Goal: Check status: Check status

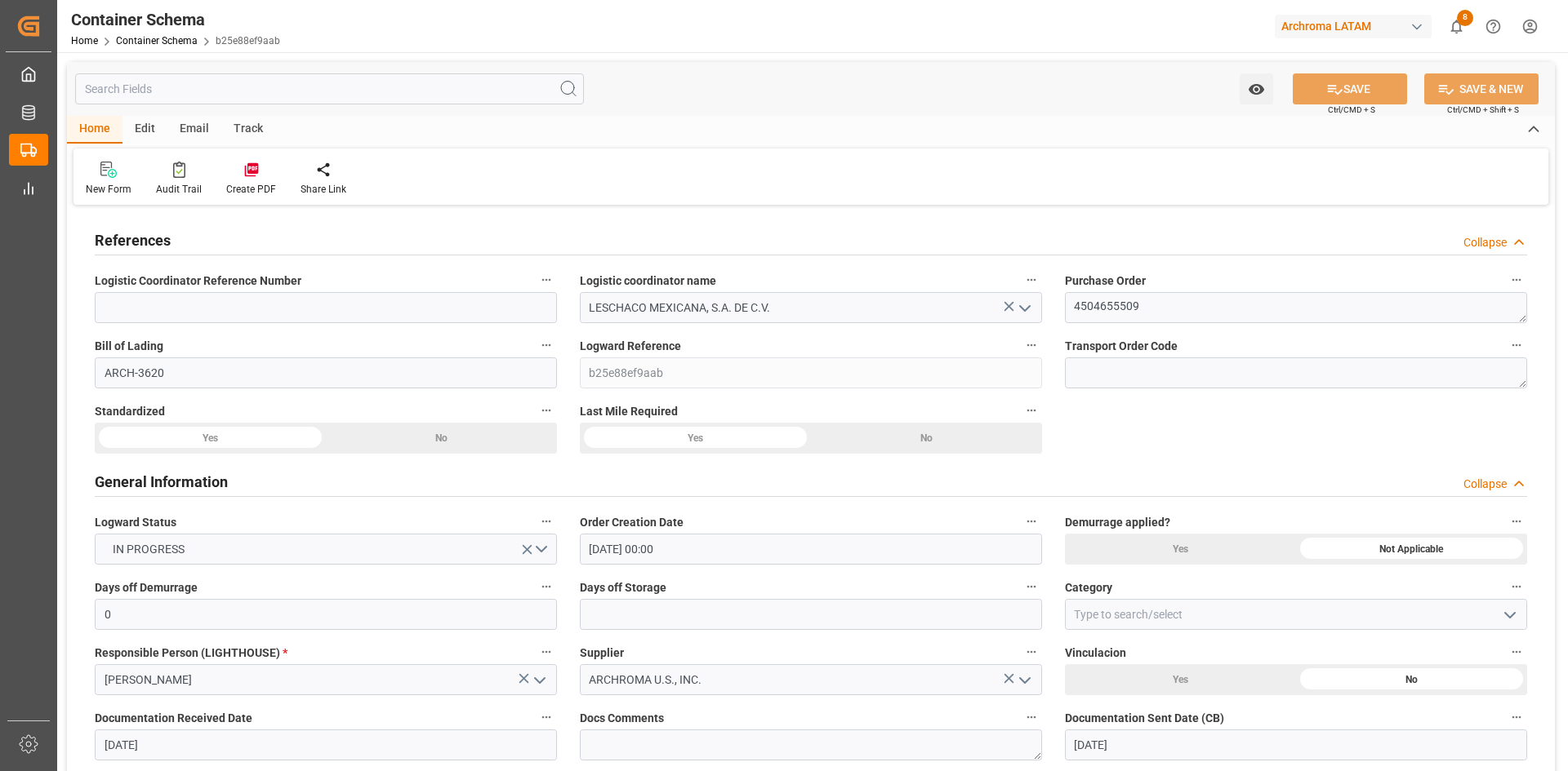
scroll to position [268, 0]
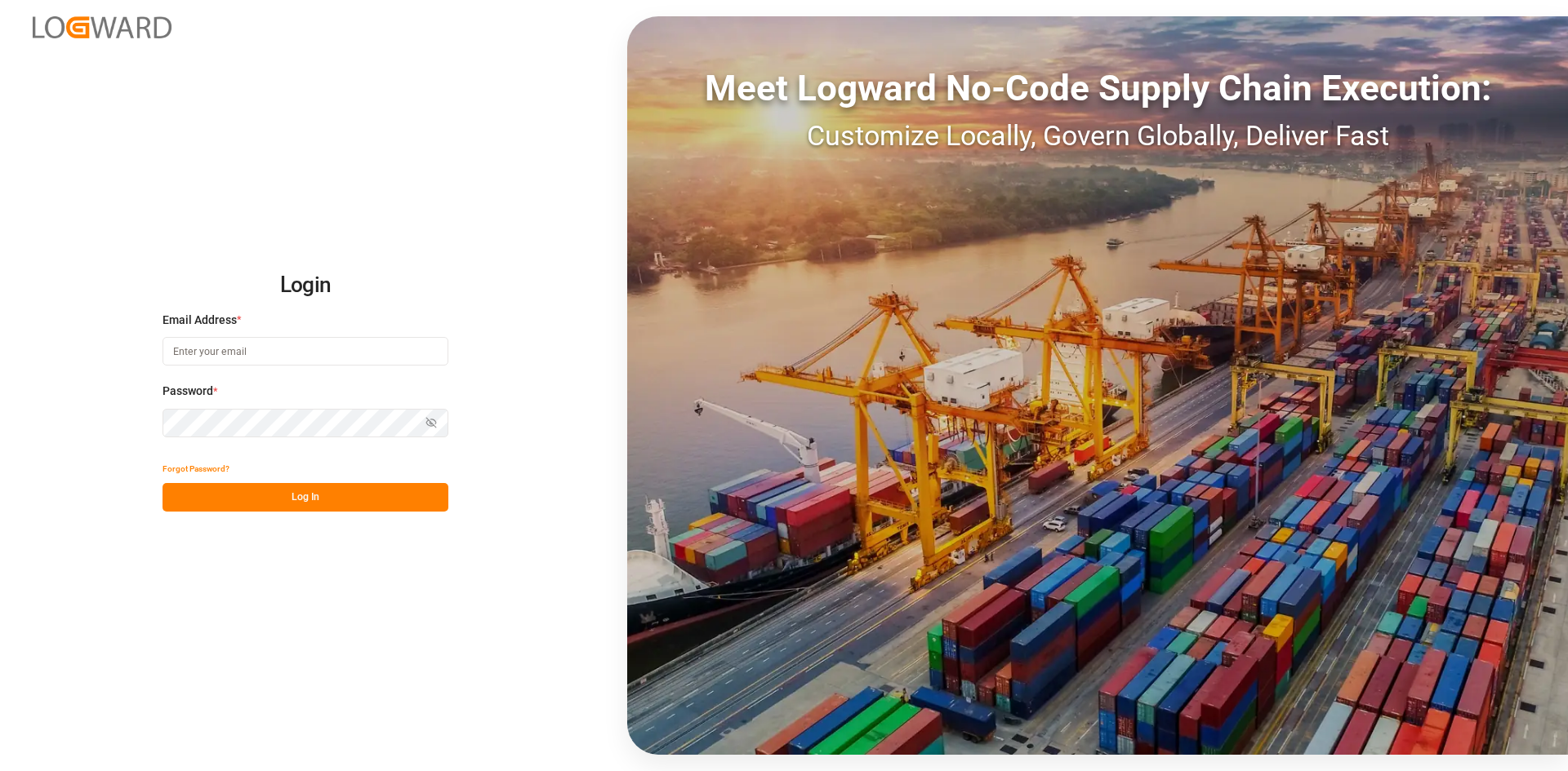
type input "[PERSON_NAME][EMAIL_ADDRESS][PERSON_NAME][DOMAIN_NAME]"
click at [327, 501] on button "Log In" at bounding box center [306, 498] width 286 height 29
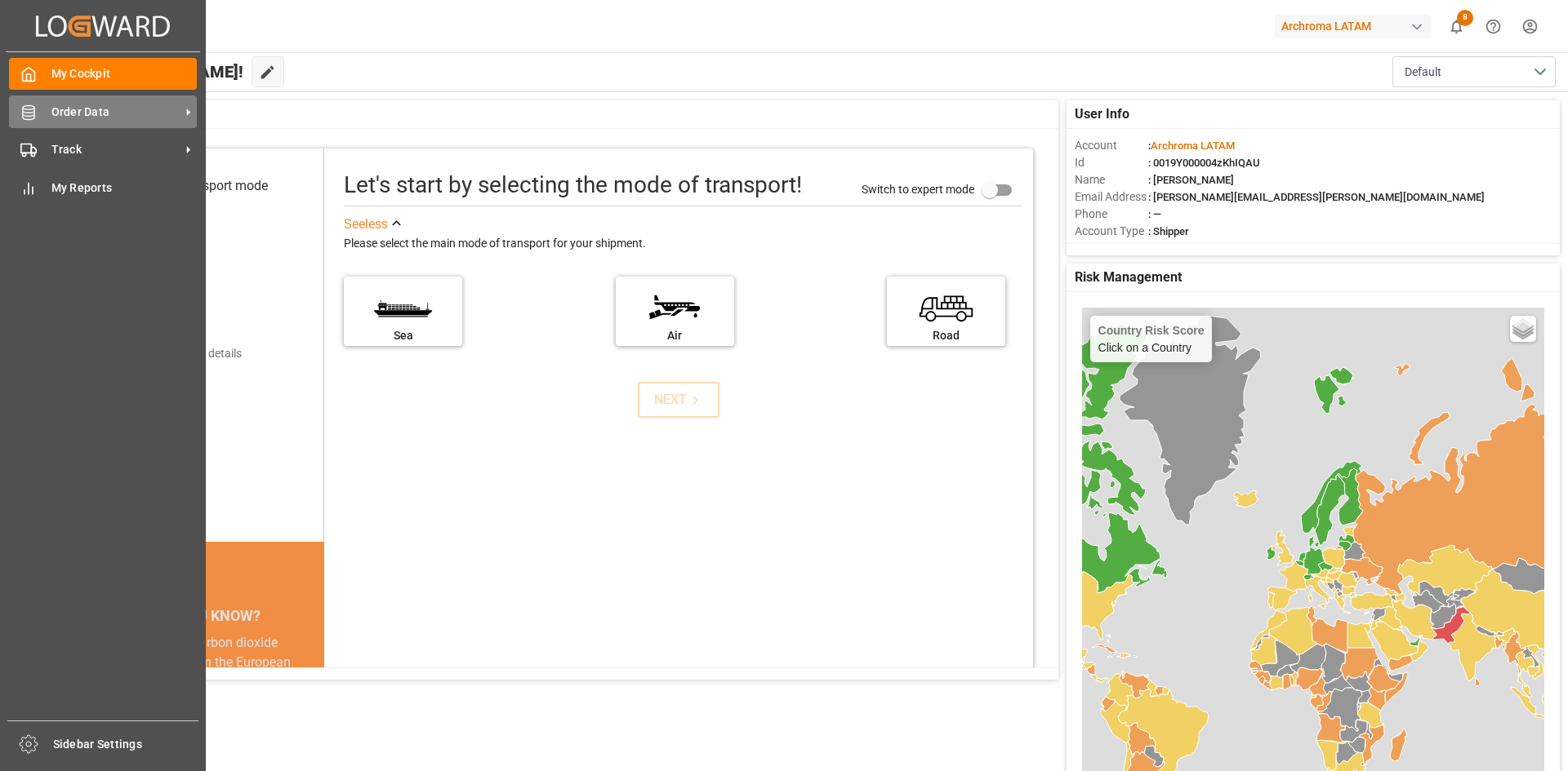
click at [25, 111] on icon at bounding box center [28, 112] width 16 height 16
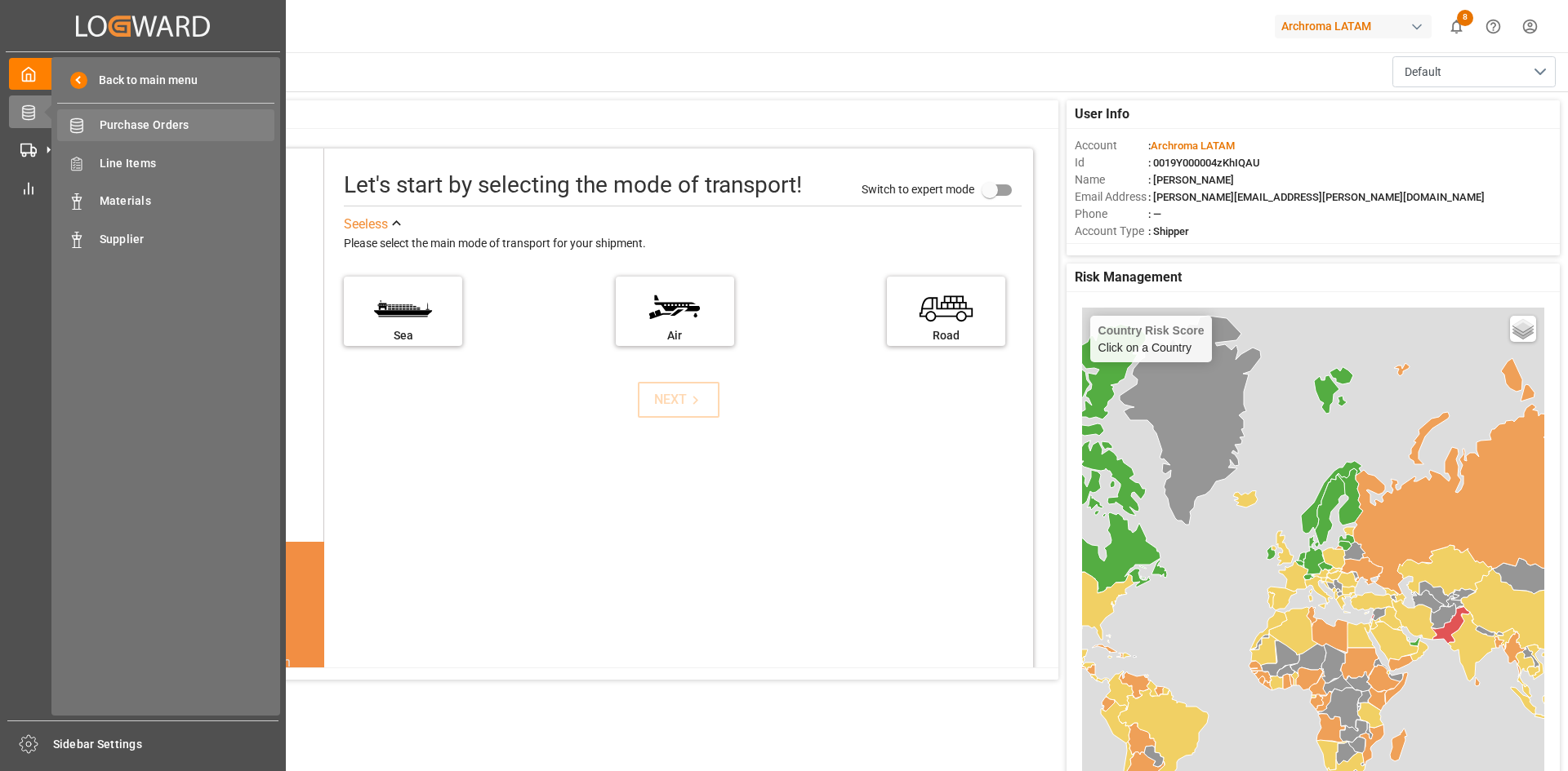
click at [188, 132] on span "Purchase Orders" at bounding box center [187, 125] width 175 height 17
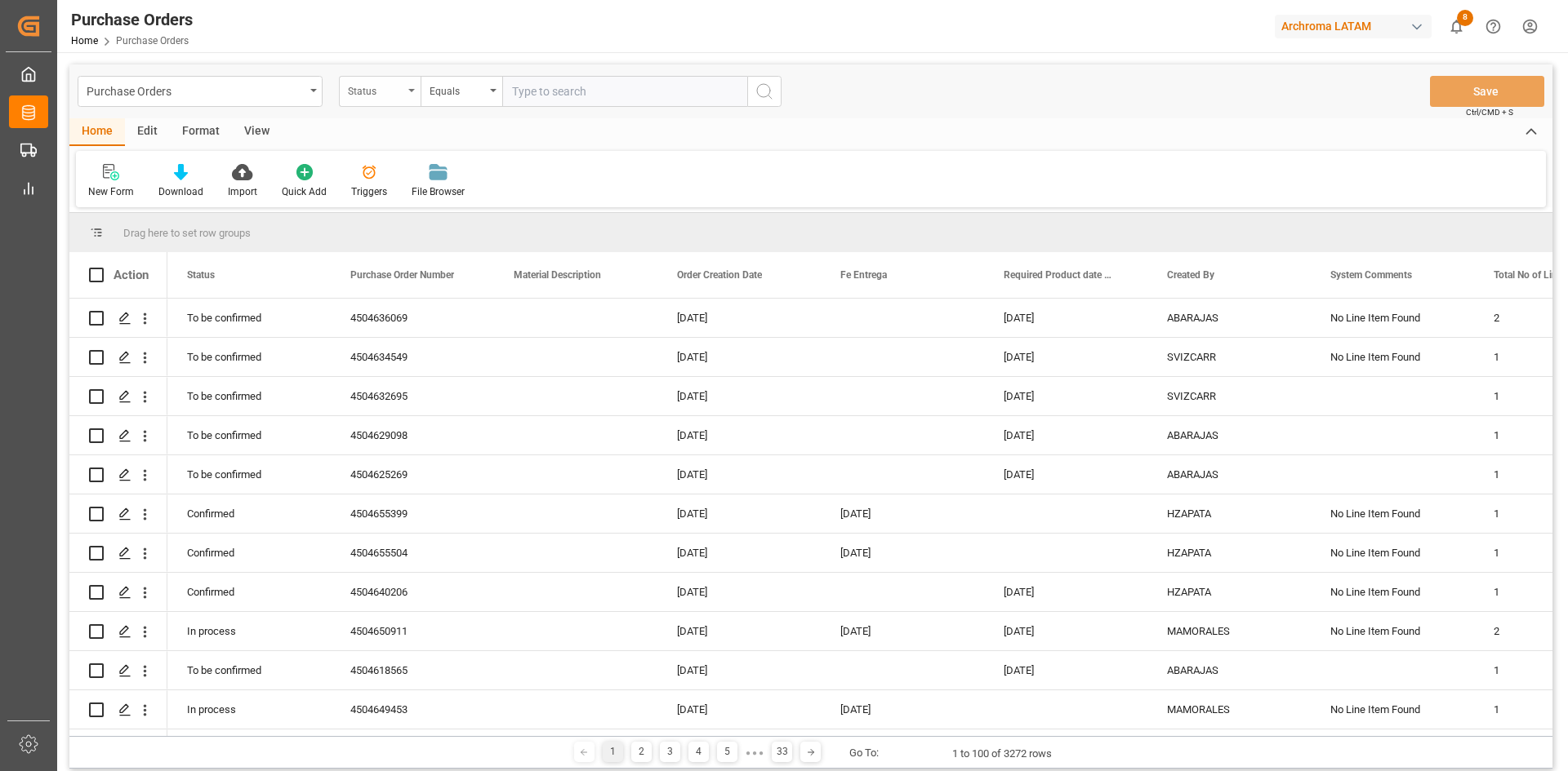
click at [396, 92] on div "Status" at bounding box center [376, 90] width 56 height 19
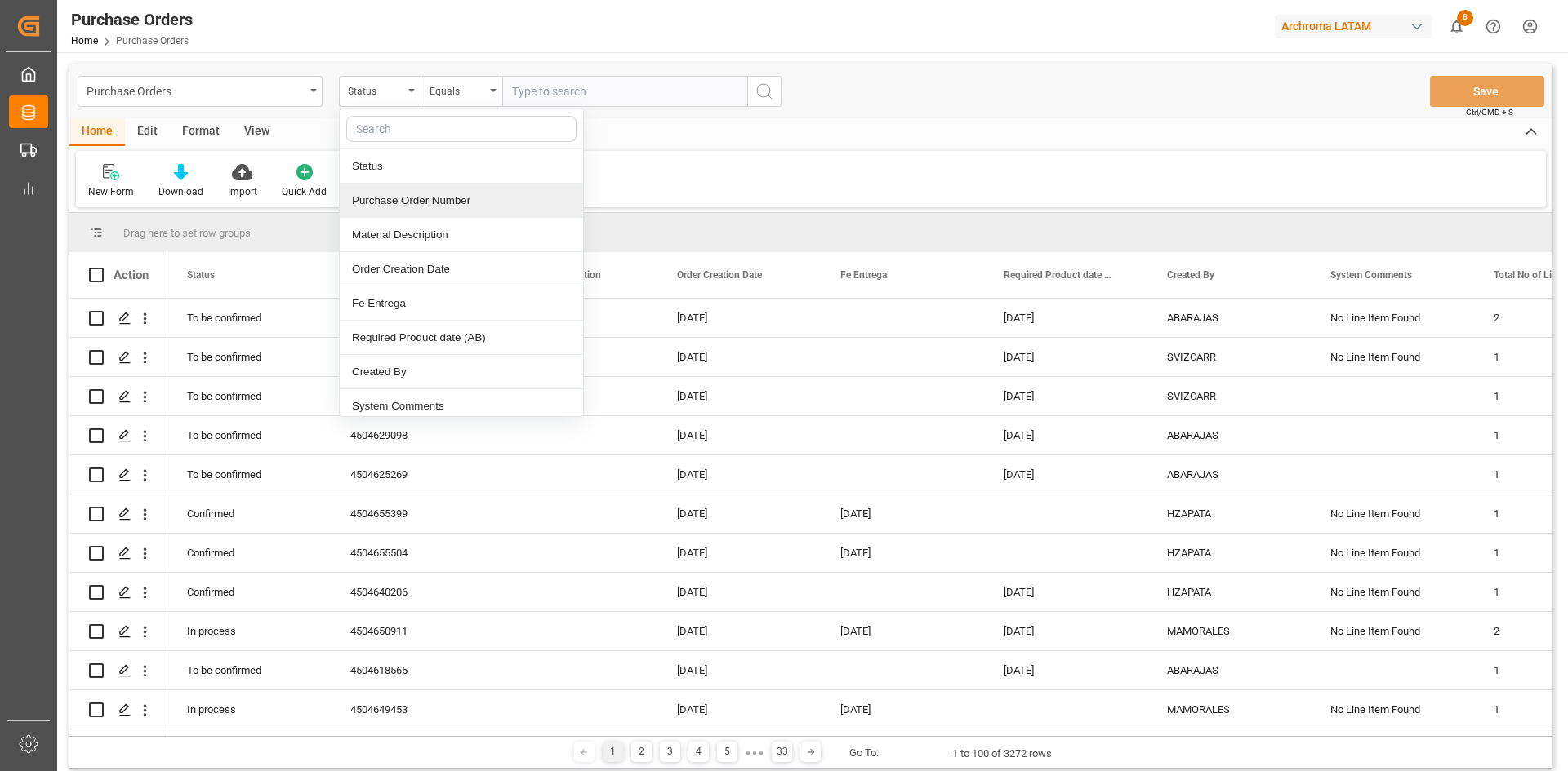
click at [446, 207] on div "Purchase Order Number" at bounding box center [461, 201] width 243 height 35
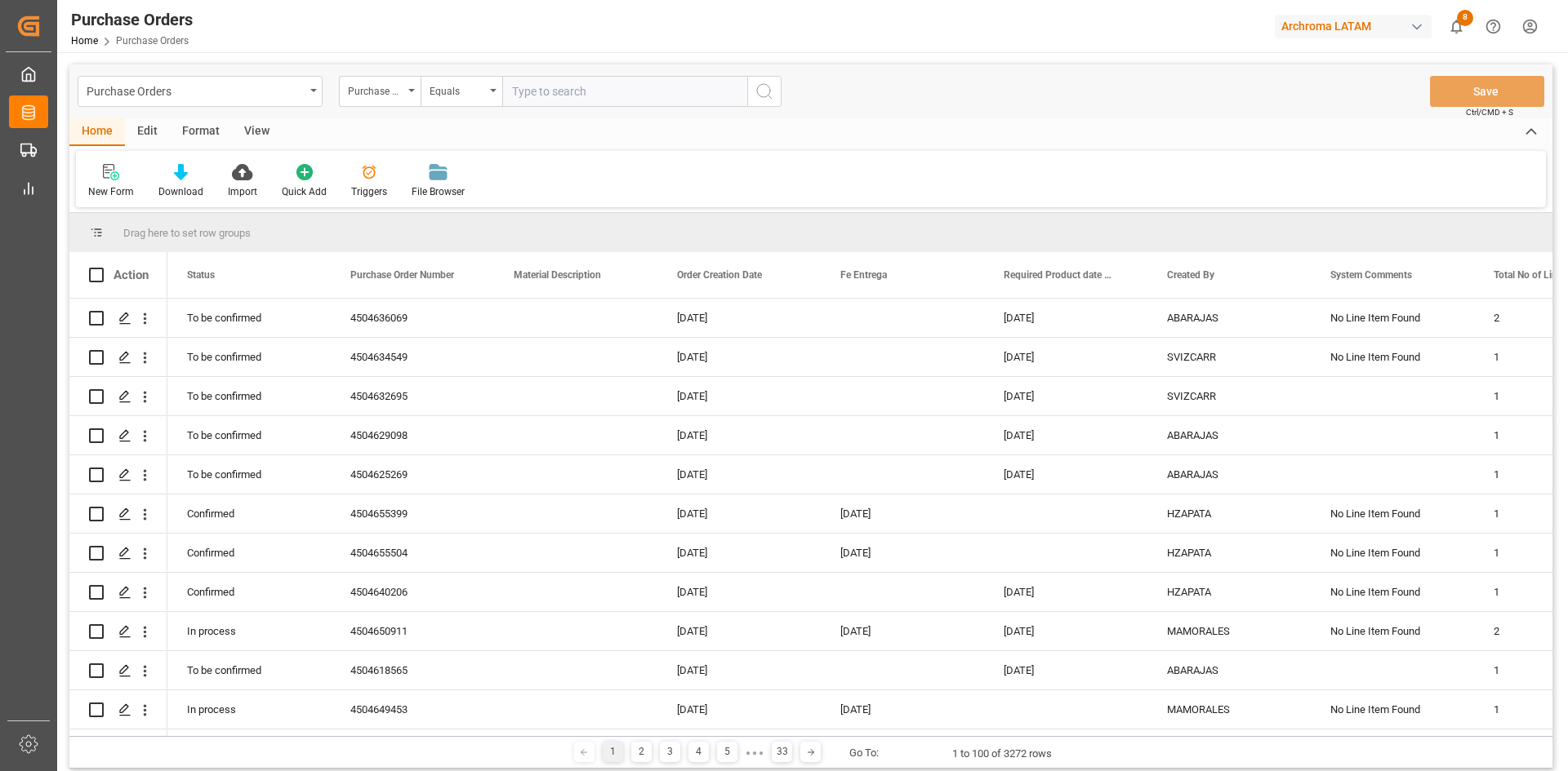
click at [551, 87] on input "text" at bounding box center [624, 91] width 245 height 31
paste input "4504652994"
type input "4504652994"
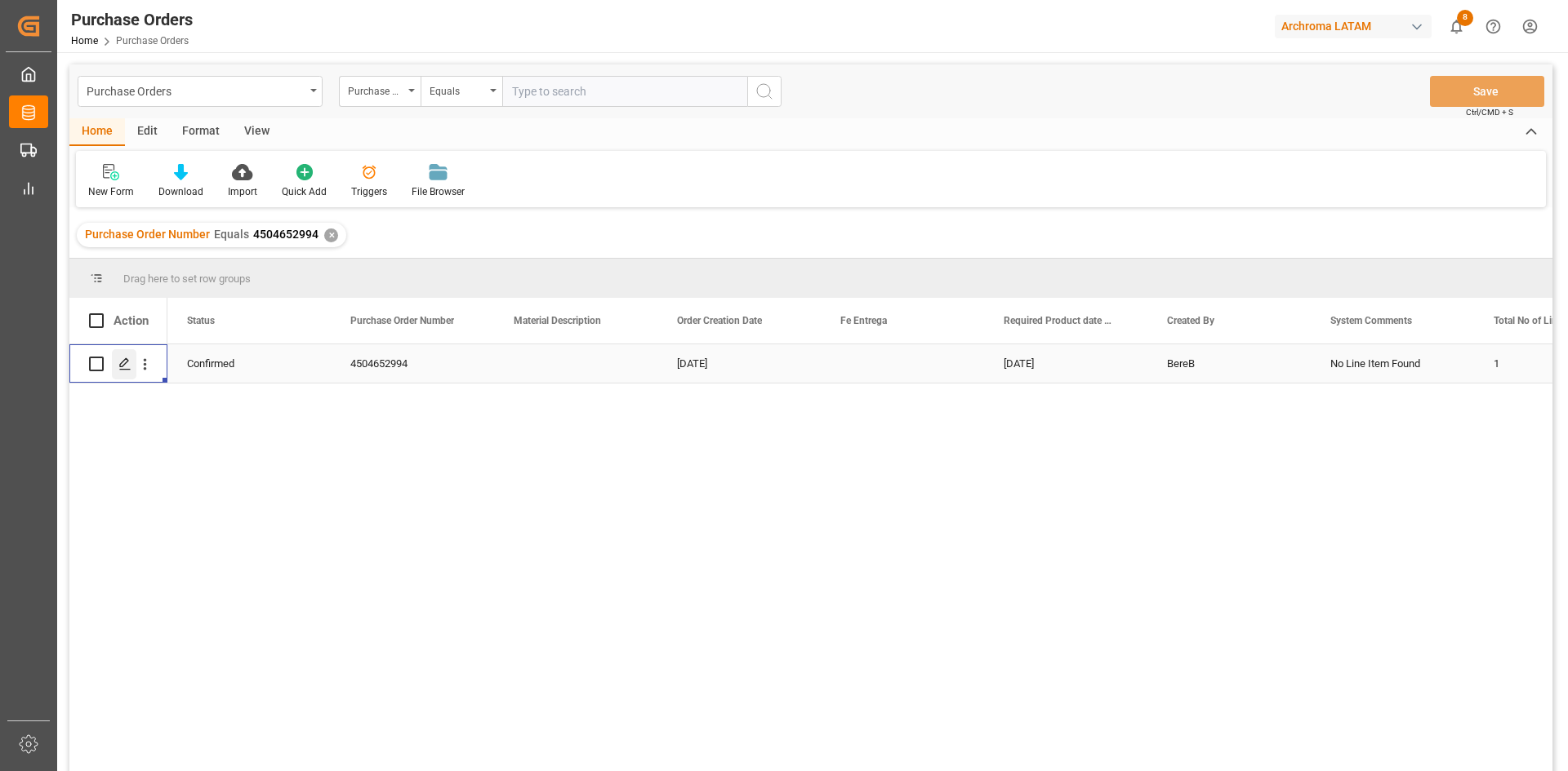
click at [124, 363] on icon "Press SPACE to select this row." at bounding box center [124, 363] width 13 height 13
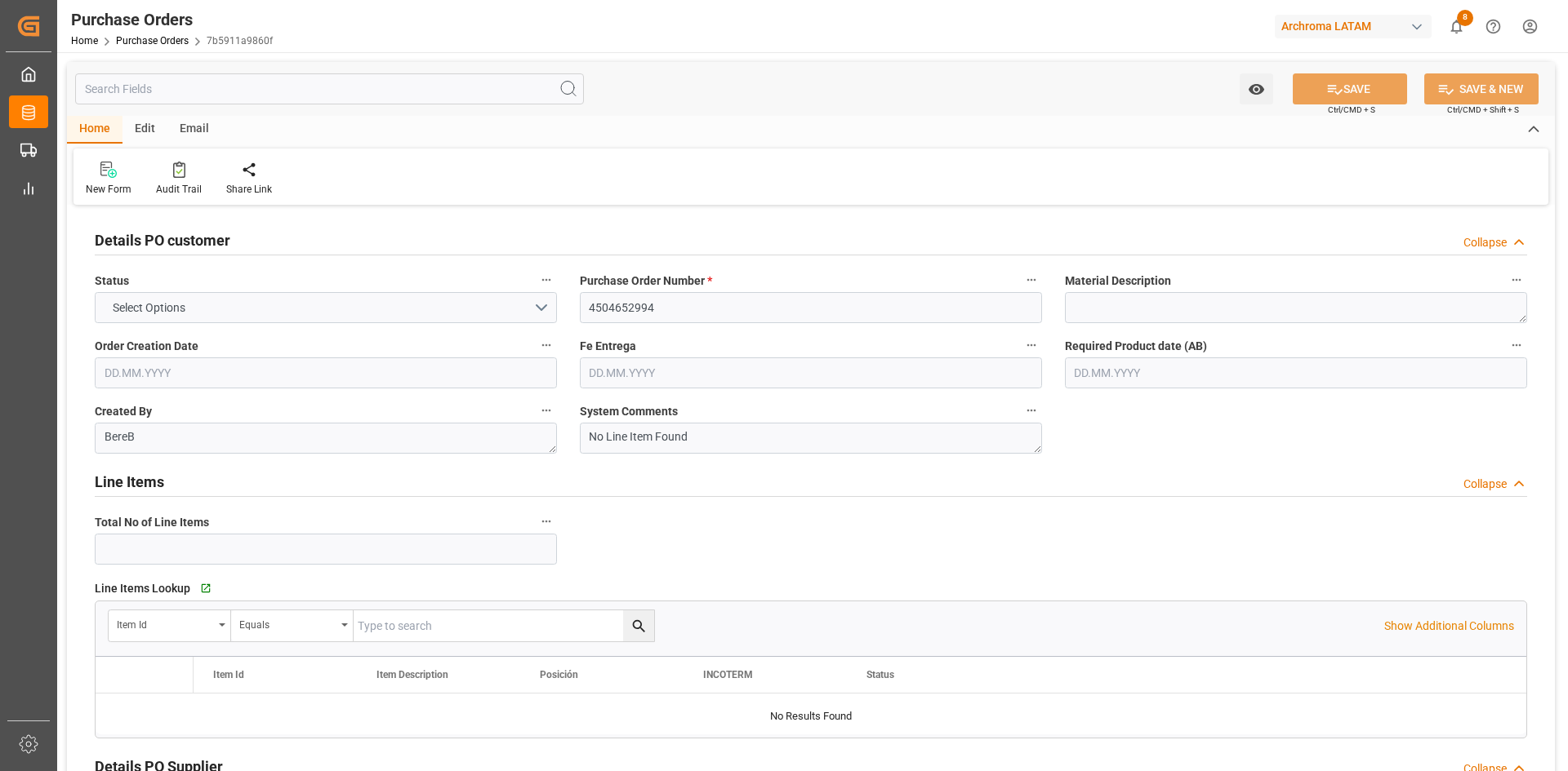
type input "1"
type input "[DATE]"
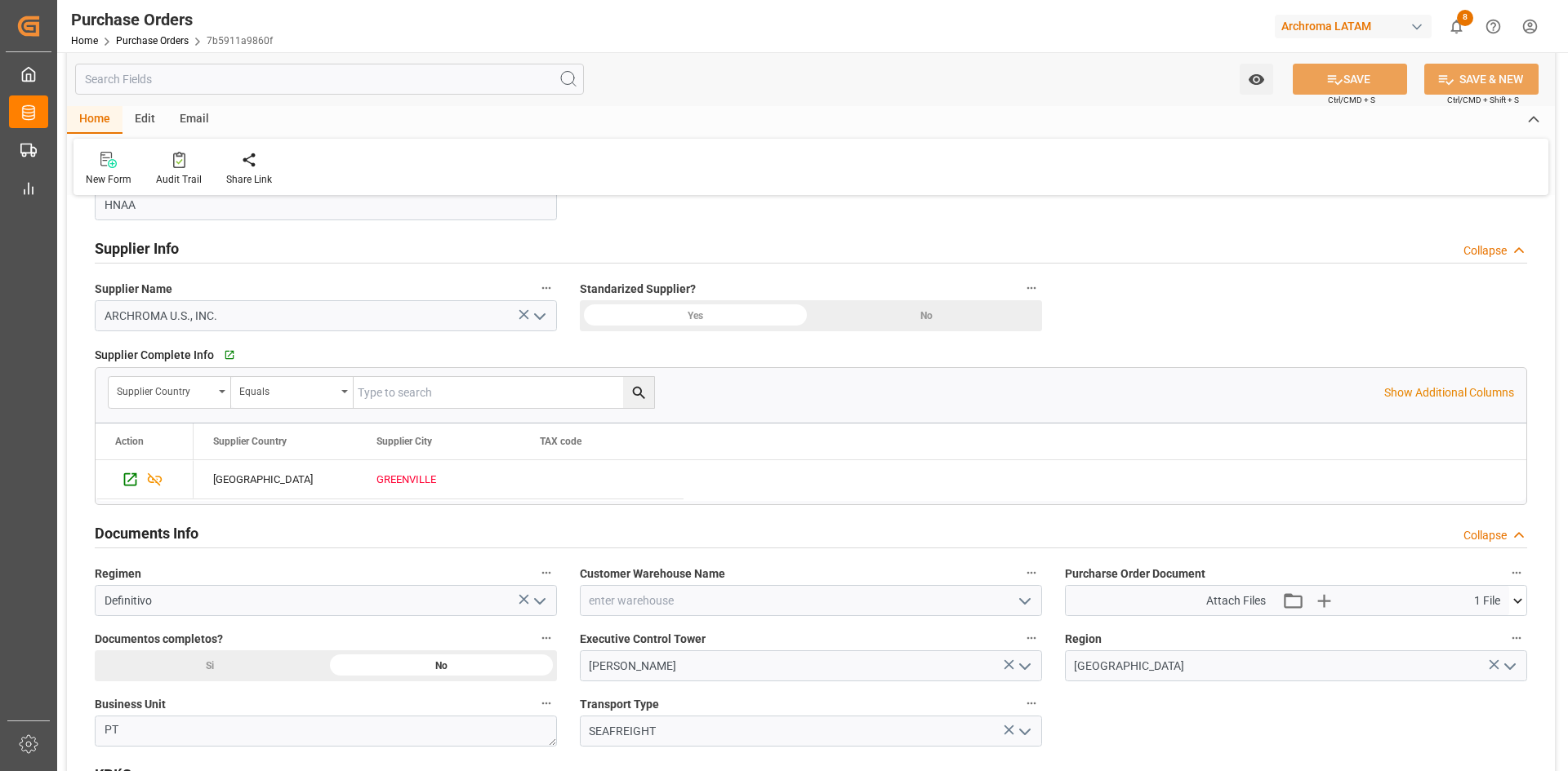
scroll to position [817, 0]
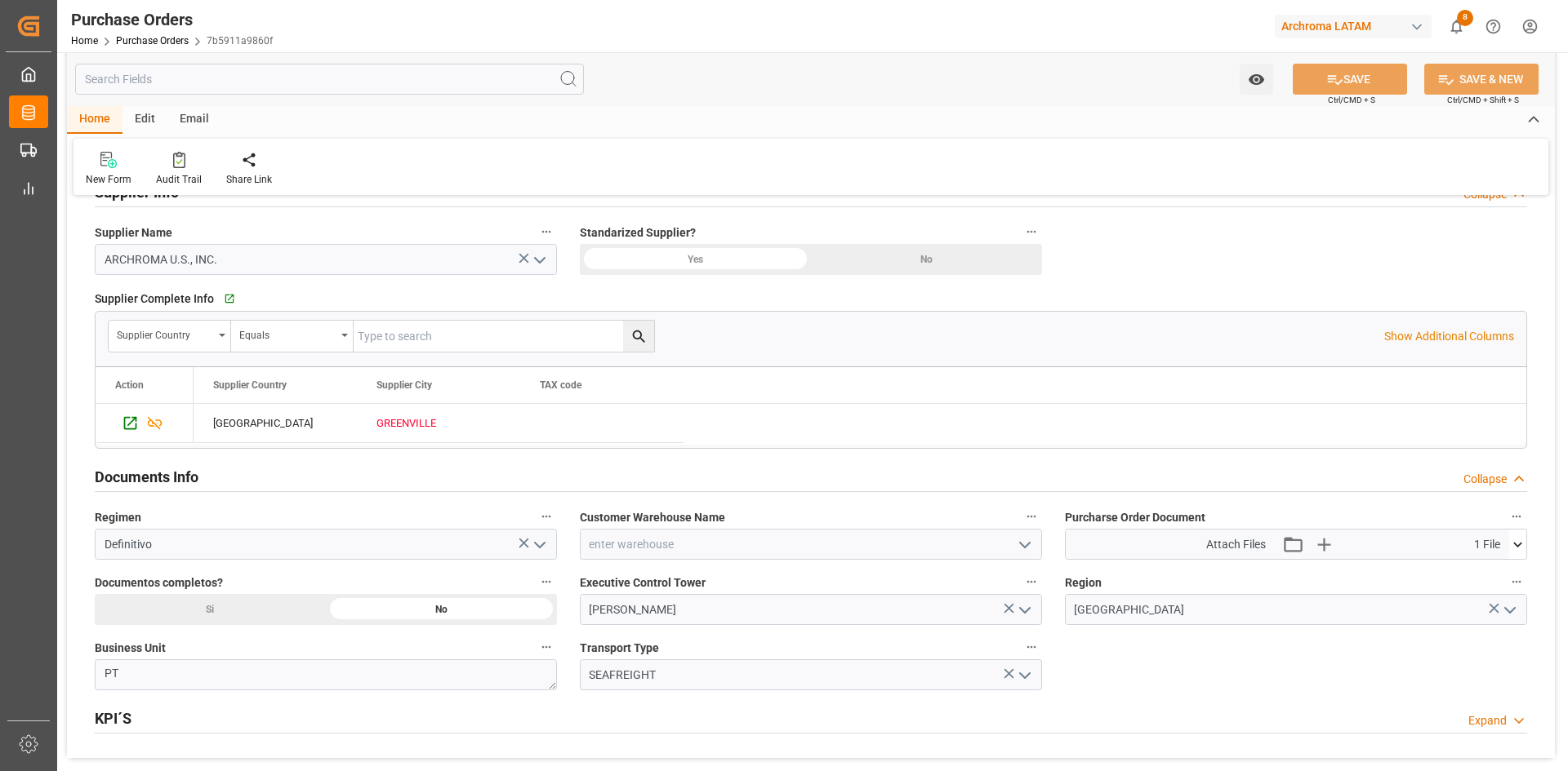
click at [1514, 545] on icon at bounding box center [1517, 545] width 17 height 17
